Goal: Leave review/rating: Leave review/rating

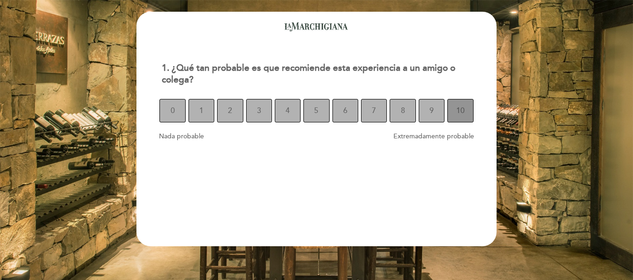
click at [464, 108] on span "10" at bounding box center [460, 111] width 8 height 26
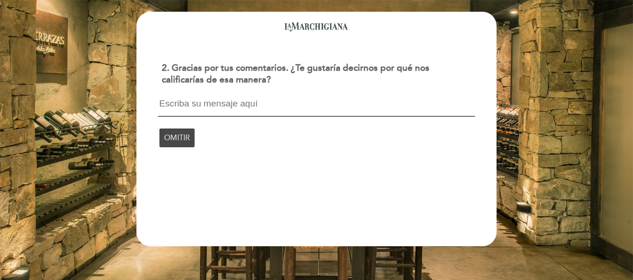
click at [180, 137] on span "OMITIR" at bounding box center [177, 138] width 26 height 26
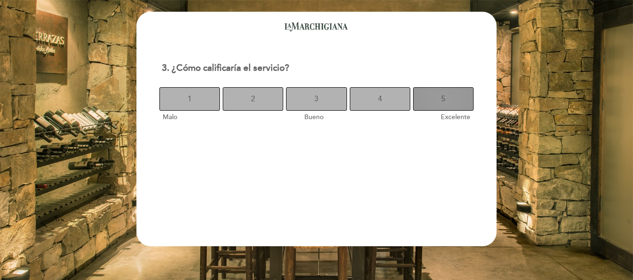
click at [453, 89] on button "5" at bounding box center [443, 98] width 61 height 23
click at [441, 99] on span "5" at bounding box center [443, 99] width 4 height 26
click at [443, 104] on span "5" at bounding box center [443, 99] width 4 height 26
click at [440, 106] on button "5" at bounding box center [443, 98] width 61 height 23
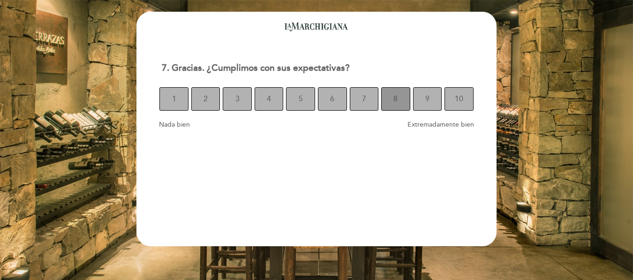
click at [398, 105] on button "8" at bounding box center [395, 98] width 29 height 23
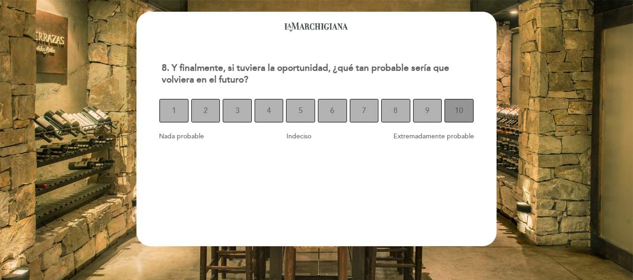
click at [456, 111] on span "10" at bounding box center [459, 111] width 8 height 26
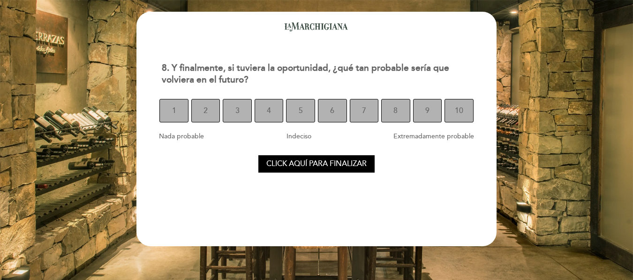
select select "es"
